Goal: Transaction & Acquisition: Obtain resource

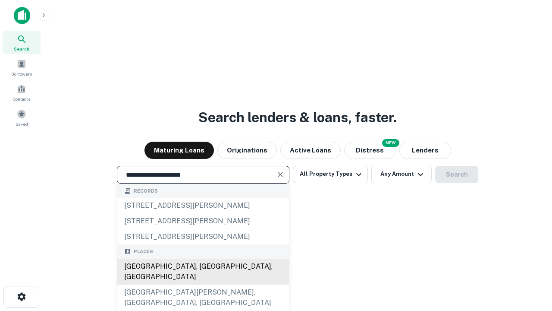
click at [203, 284] on div "[GEOGRAPHIC_DATA], [GEOGRAPHIC_DATA], [GEOGRAPHIC_DATA]" at bounding box center [203, 271] width 172 height 26
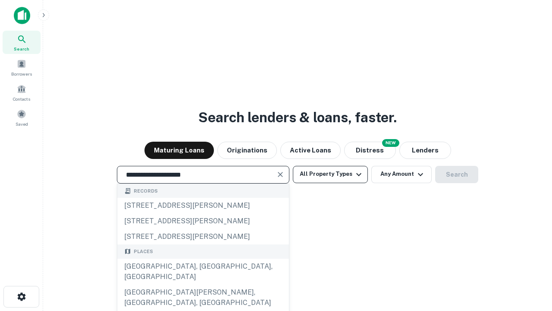
type input "**********"
click at [330, 174] on button "All Property Types" at bounding box center [330, 174] width 75 height 17
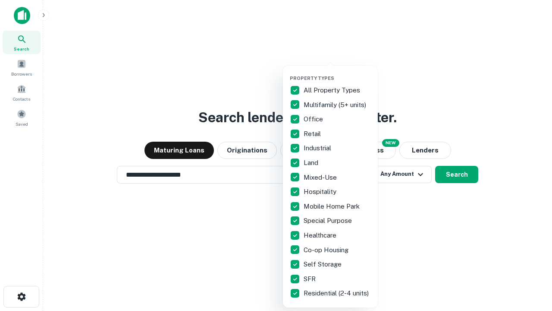
click at [337, 72] on button "button" at bounding box center [337, 72] width 95 height 0
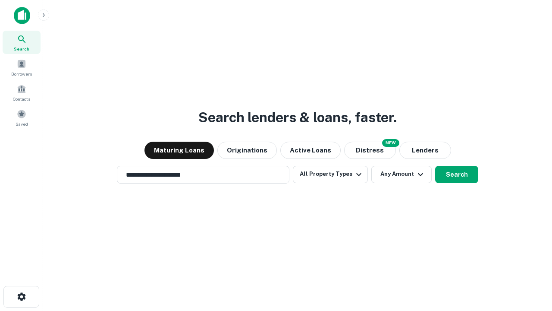
scroll to position [13, 0]
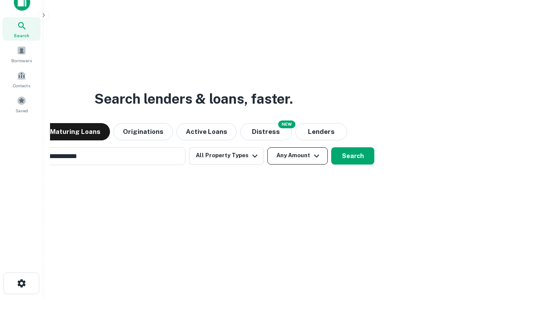
click at [267, 147] on button "Any Amount" at bounding box center [297, 155] width 60 height 17
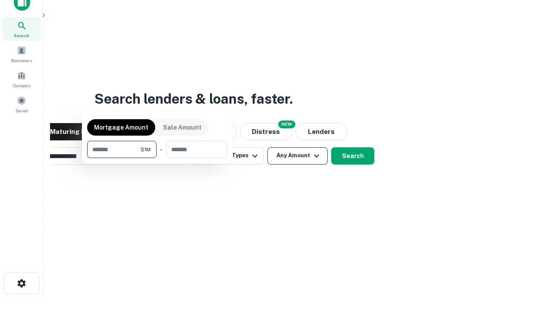
scroll to position [14, 0]
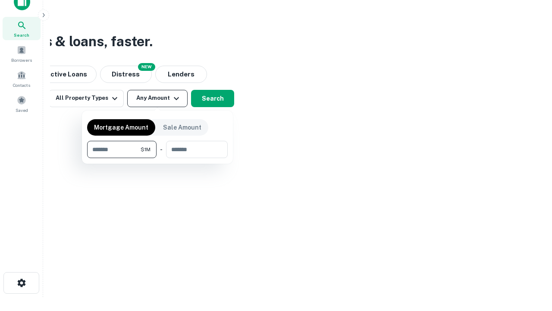
type input "*******"
click at [157, 158] on button "button" at bounding box center [157, 158] width 141 height 0
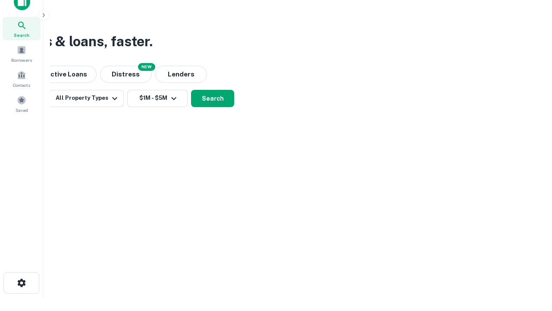
scroll to position [5, 159]
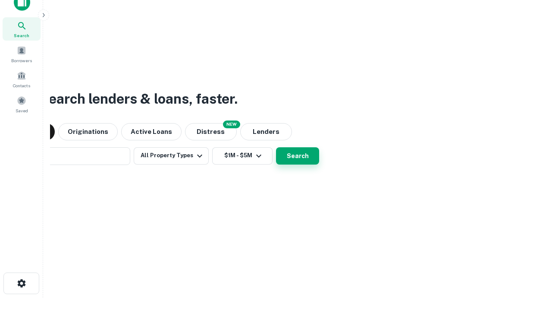
click at [276, 147] on button "Search" at bounding box center [297, 155] width 43 height 17
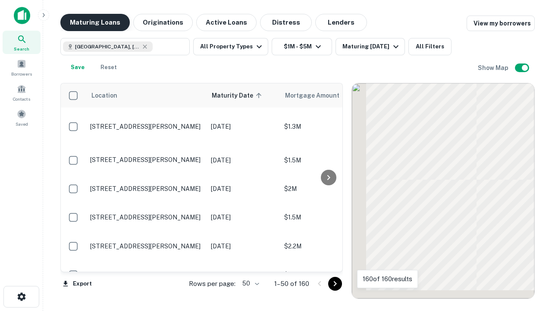
click at [95, 22] on button "Maturing Loans" at bounding box center [94, 22] width 69 height 17
